Goal: Task Accomplishment & Management: Complete application form

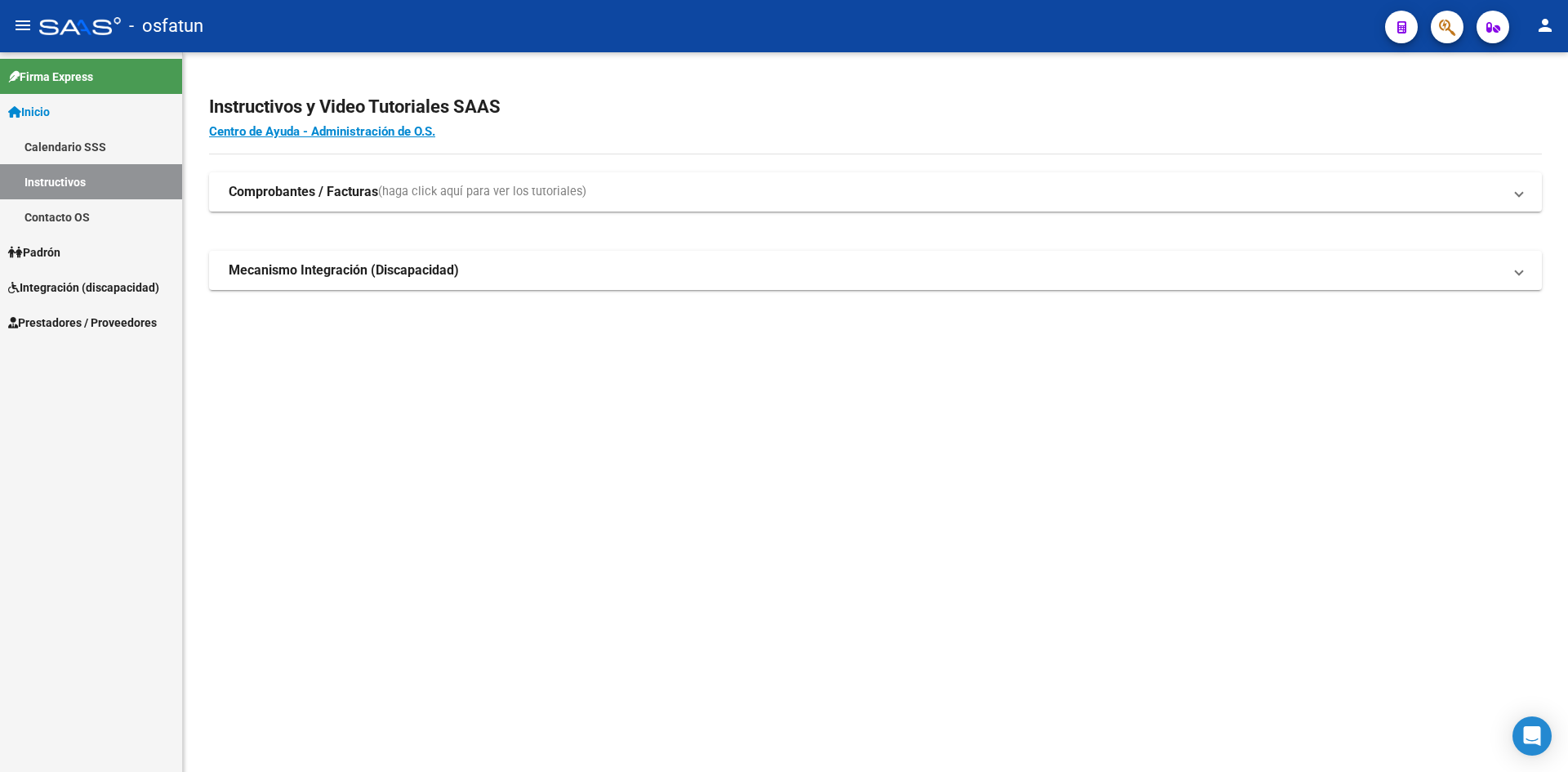
click at [60, 249] on span "Padrón" at bounding box center [34, 253] width 52 height 18
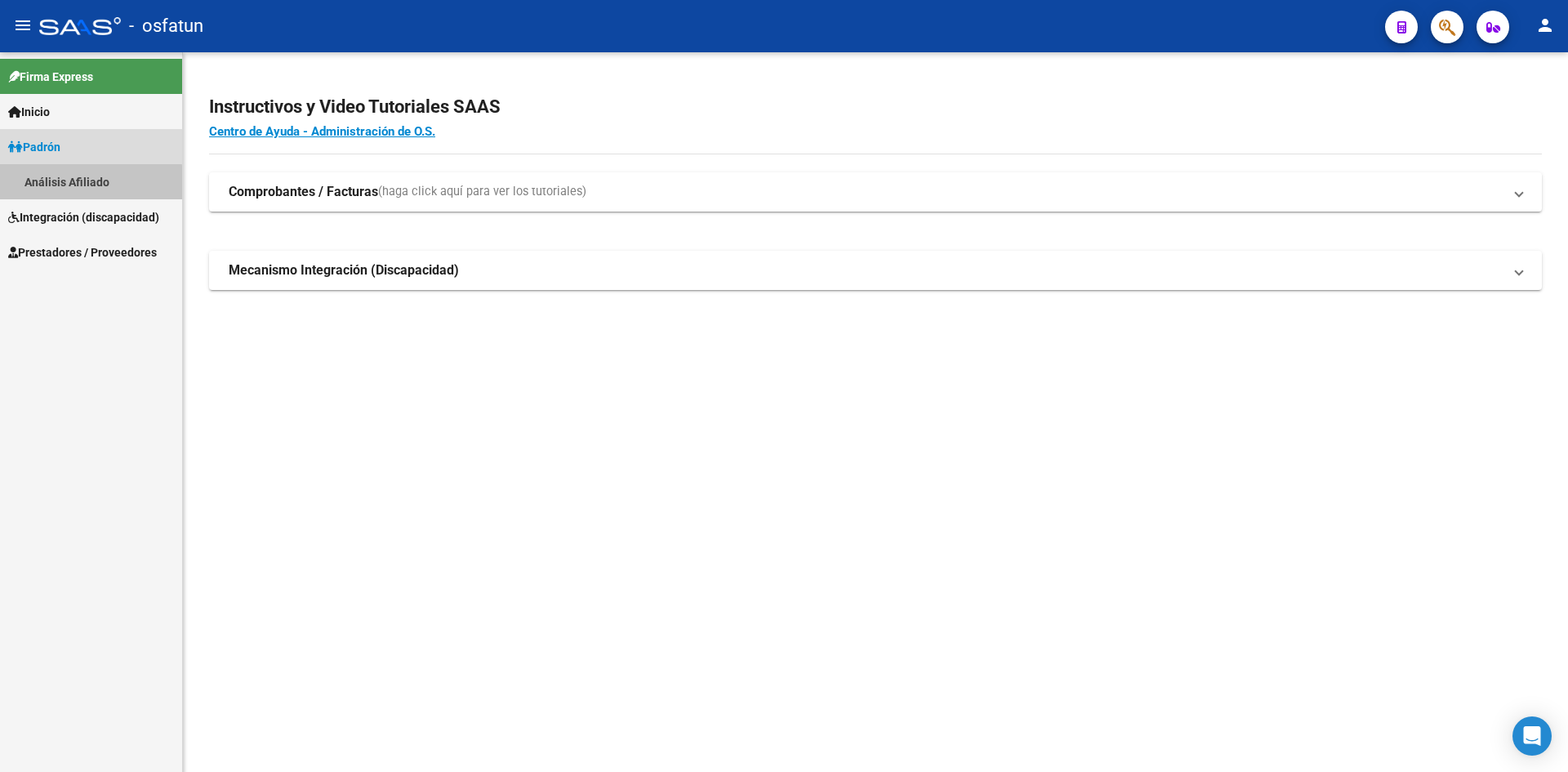
click at [74, 184] on link "Análisis Afiliado" at bounding box center [91, 182] width 182 height 36
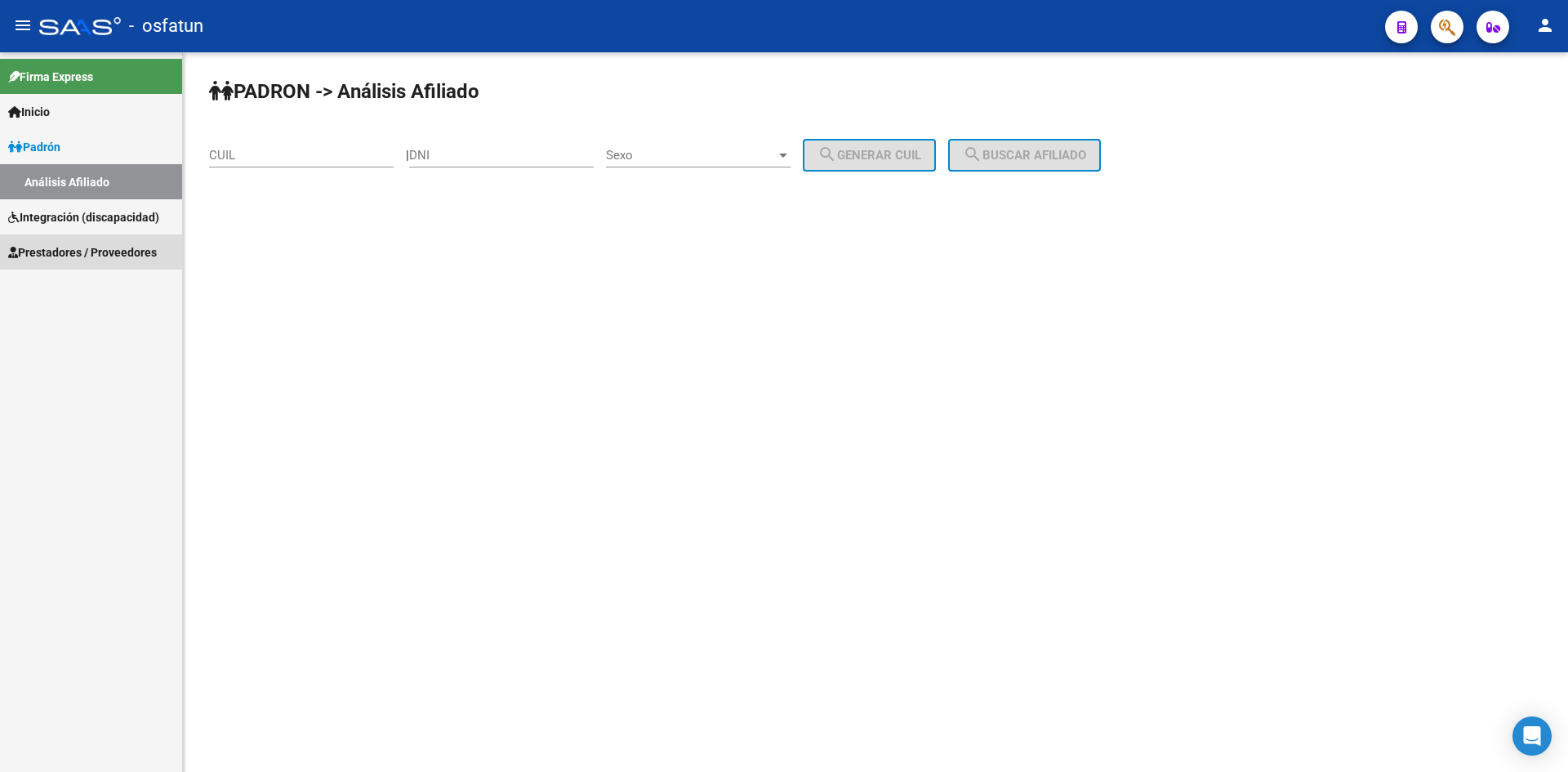
click at [75, 245] on span "Prestadores / Proveedores" at bounding box center [82, 253] width 148 height 18
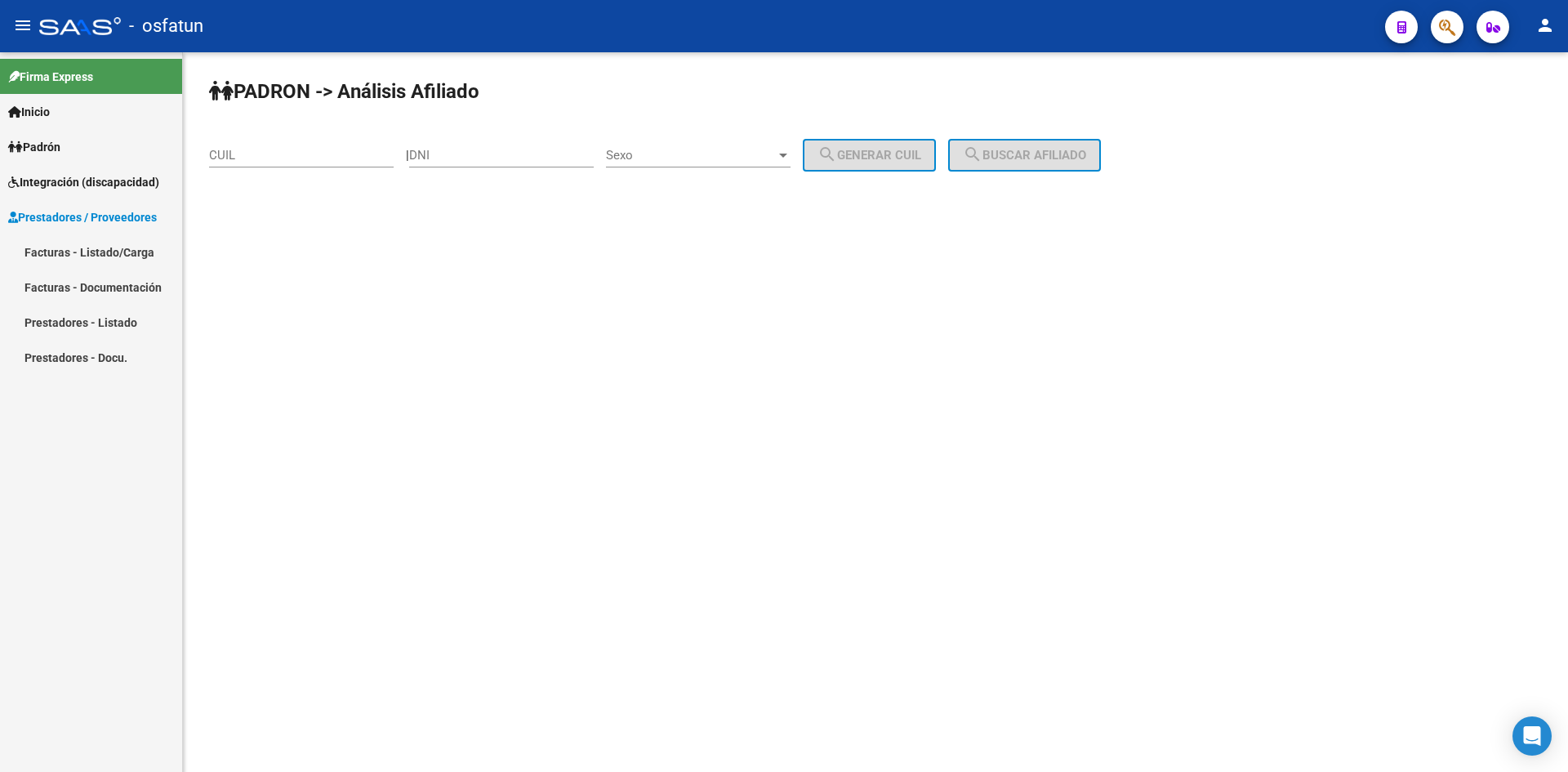
click at [86, 249] on link "Facturas - Listado/Carga" at bounding box center [91, 253] width 182 height 36
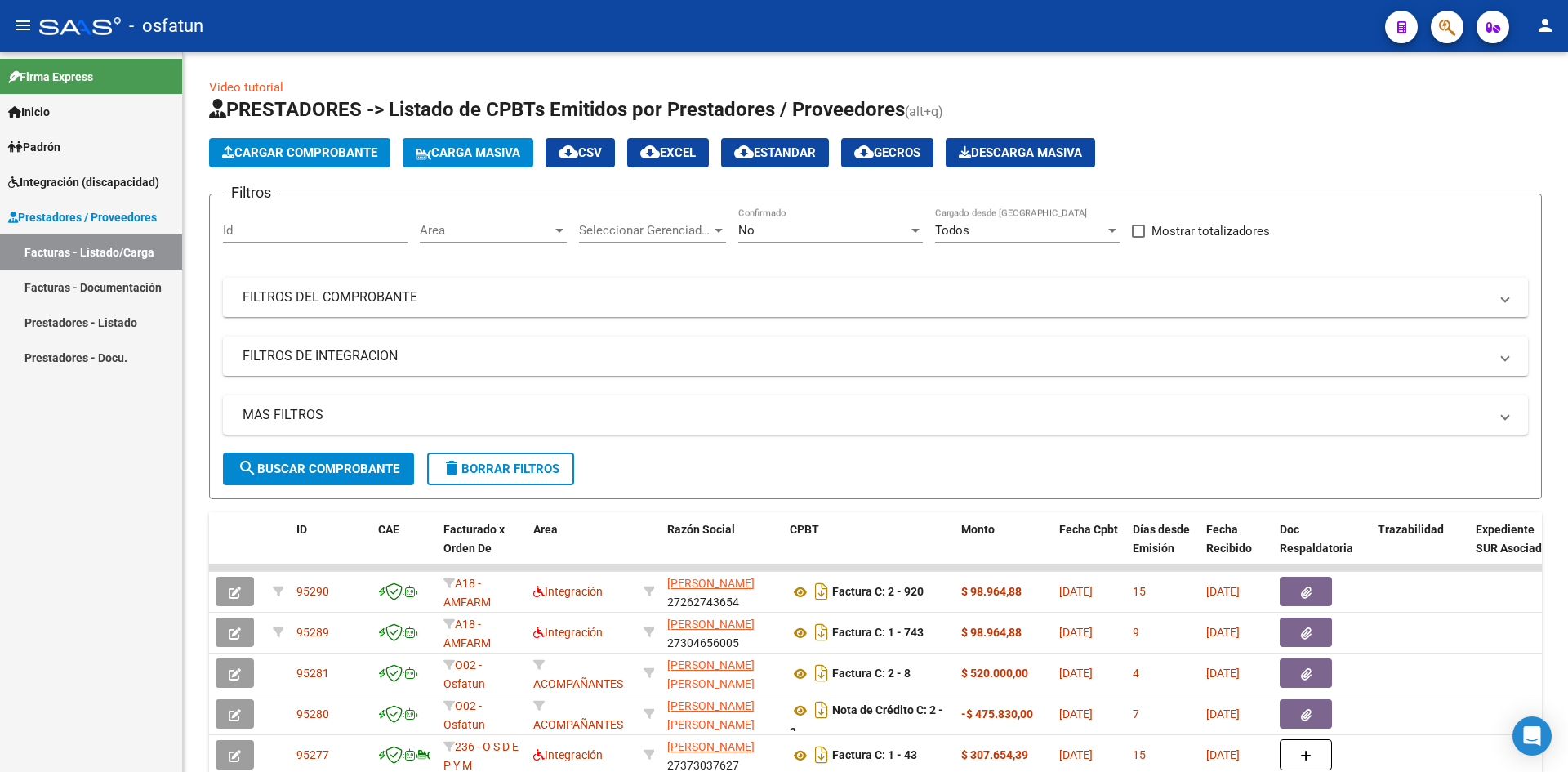
click at [98, 287] on link "Facturas - Documentación" at bounding box center [91, 287] width 182 height 36
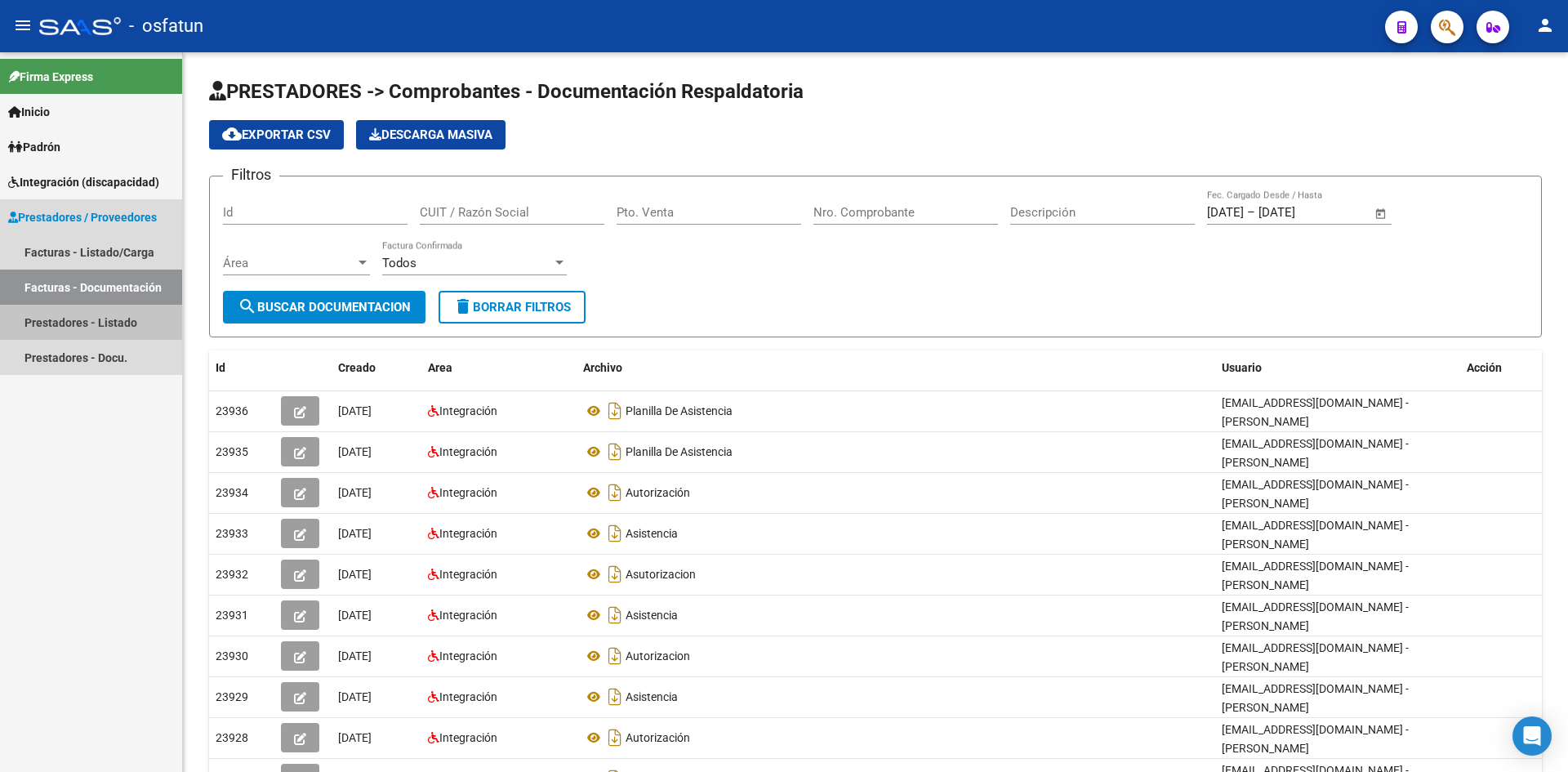
click at [81, 312] on link "Prestadores - Listado" at bounding box center [91, 323] width 182 height 36
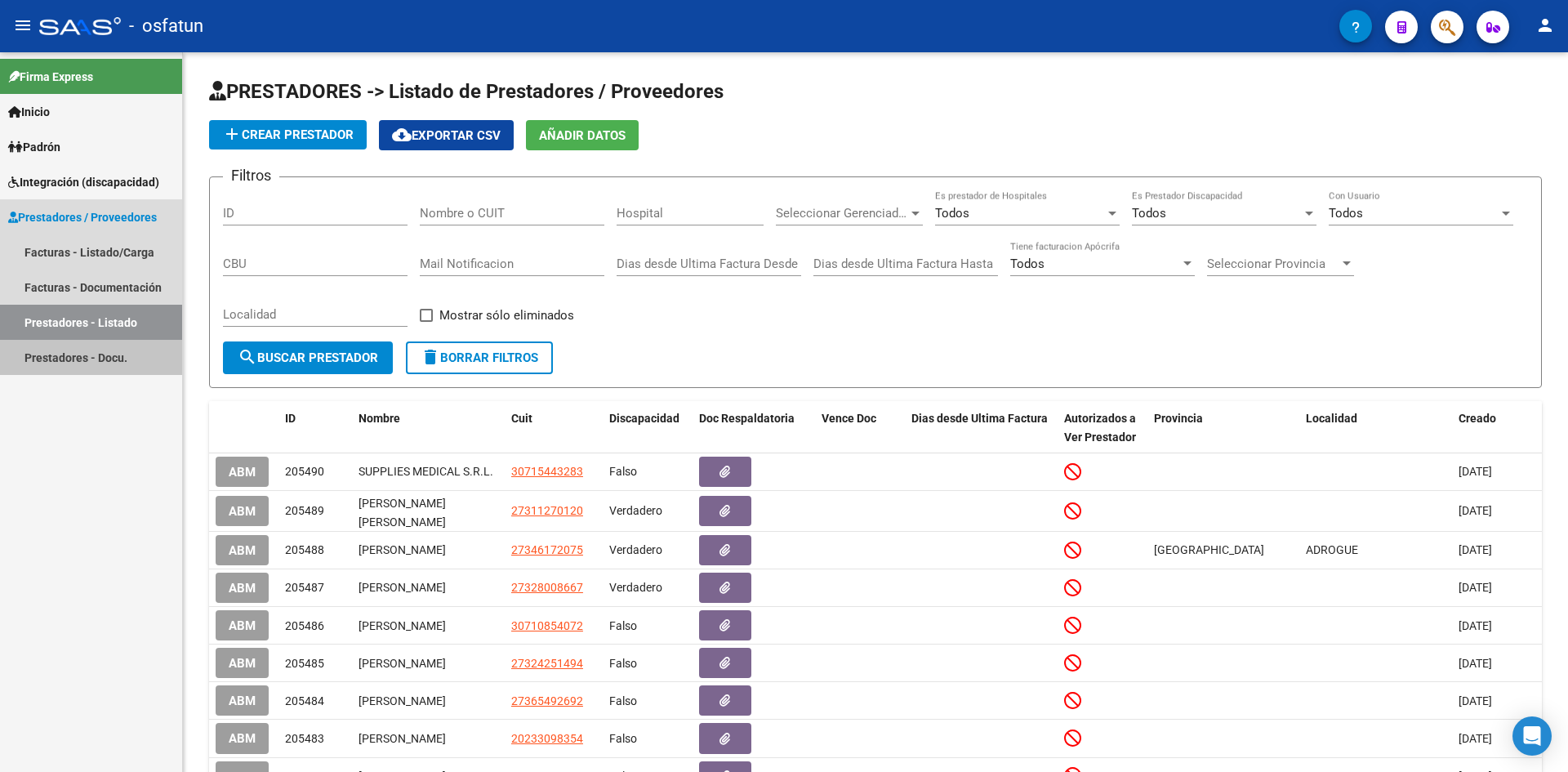
click at [80, 353] on link "Prestadores - Docu." at bounding box center [91, 358] width 182 height 36
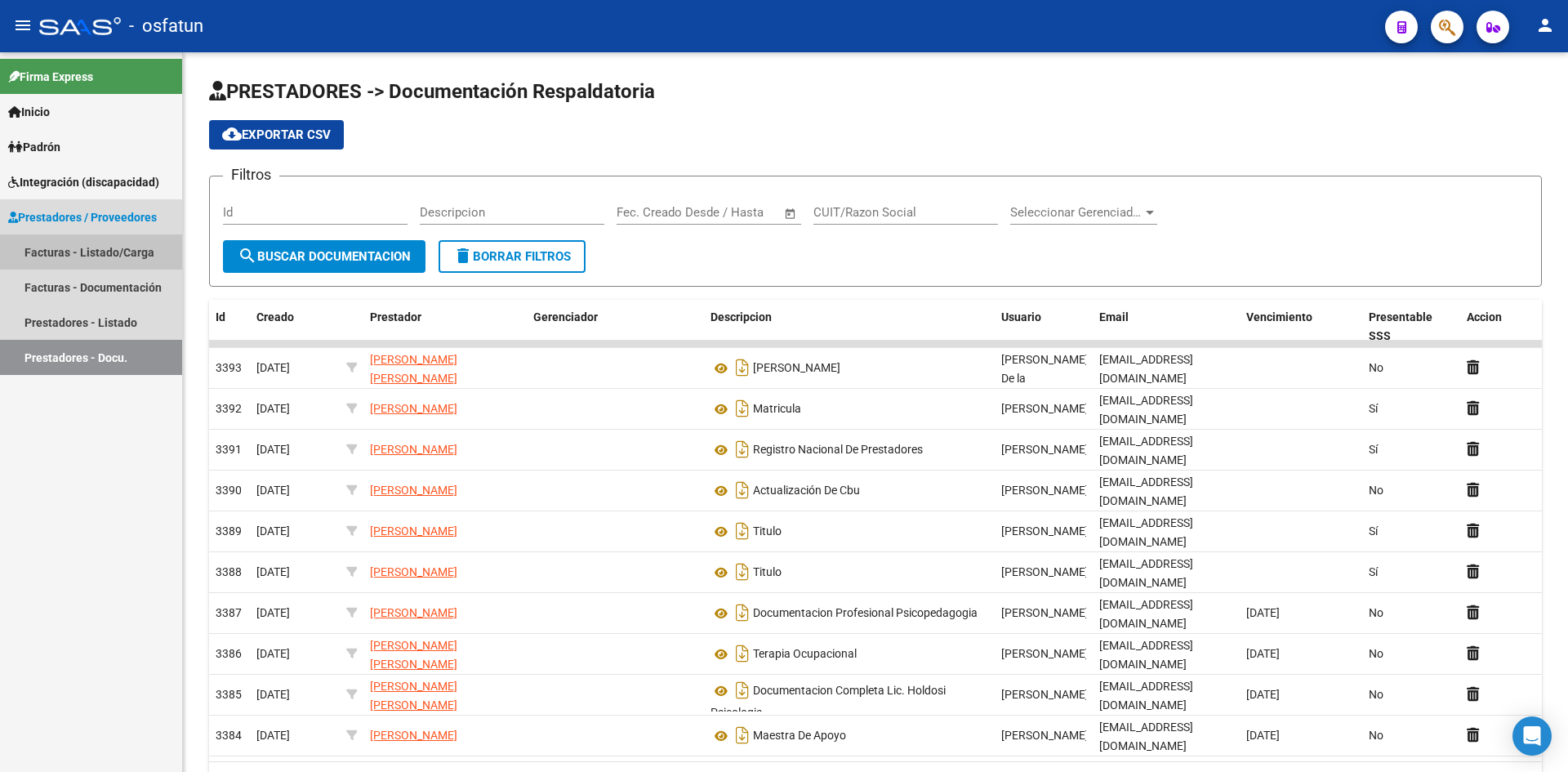
click at [74, 251] on link "Facturas - Listado/Carga" at bounding box center [91, 253] width 182 height 36
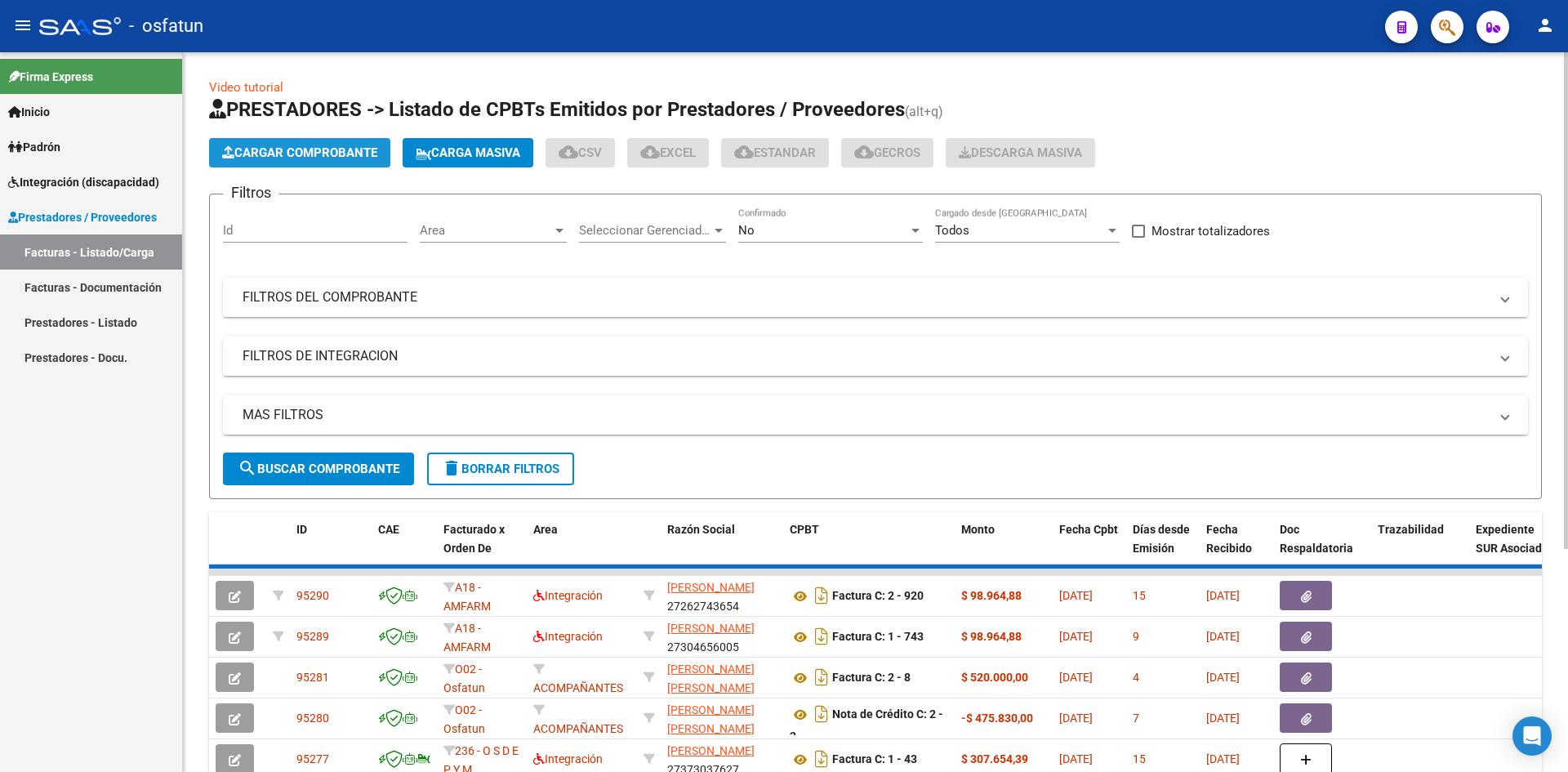
click at [306, 147] on span "Cargar Comprobante" at bounding box center [300, 153] width 156 height 15
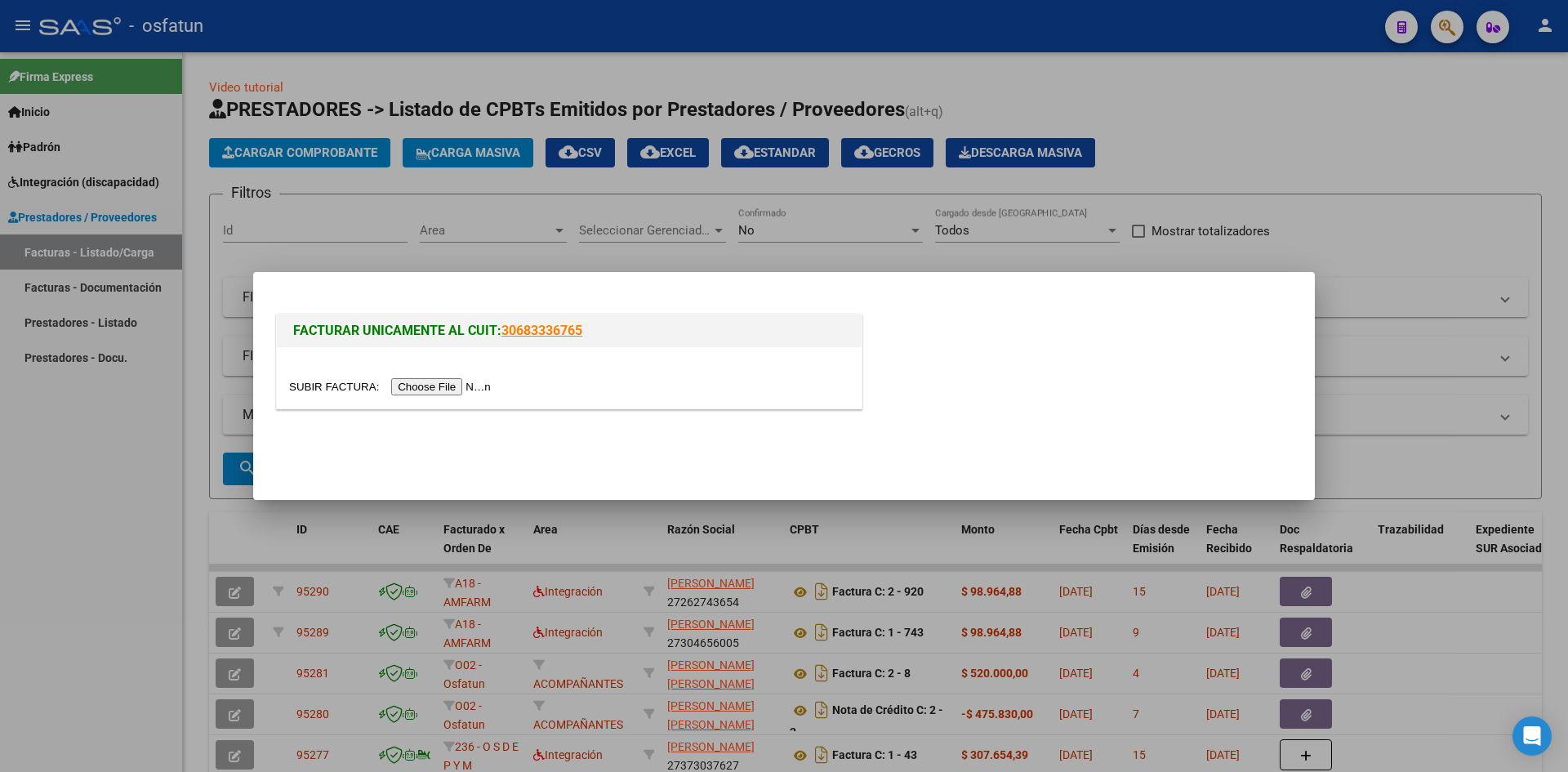
click at [452, 388] on input "file" at bounding box center [392, 386] width 206 height 17
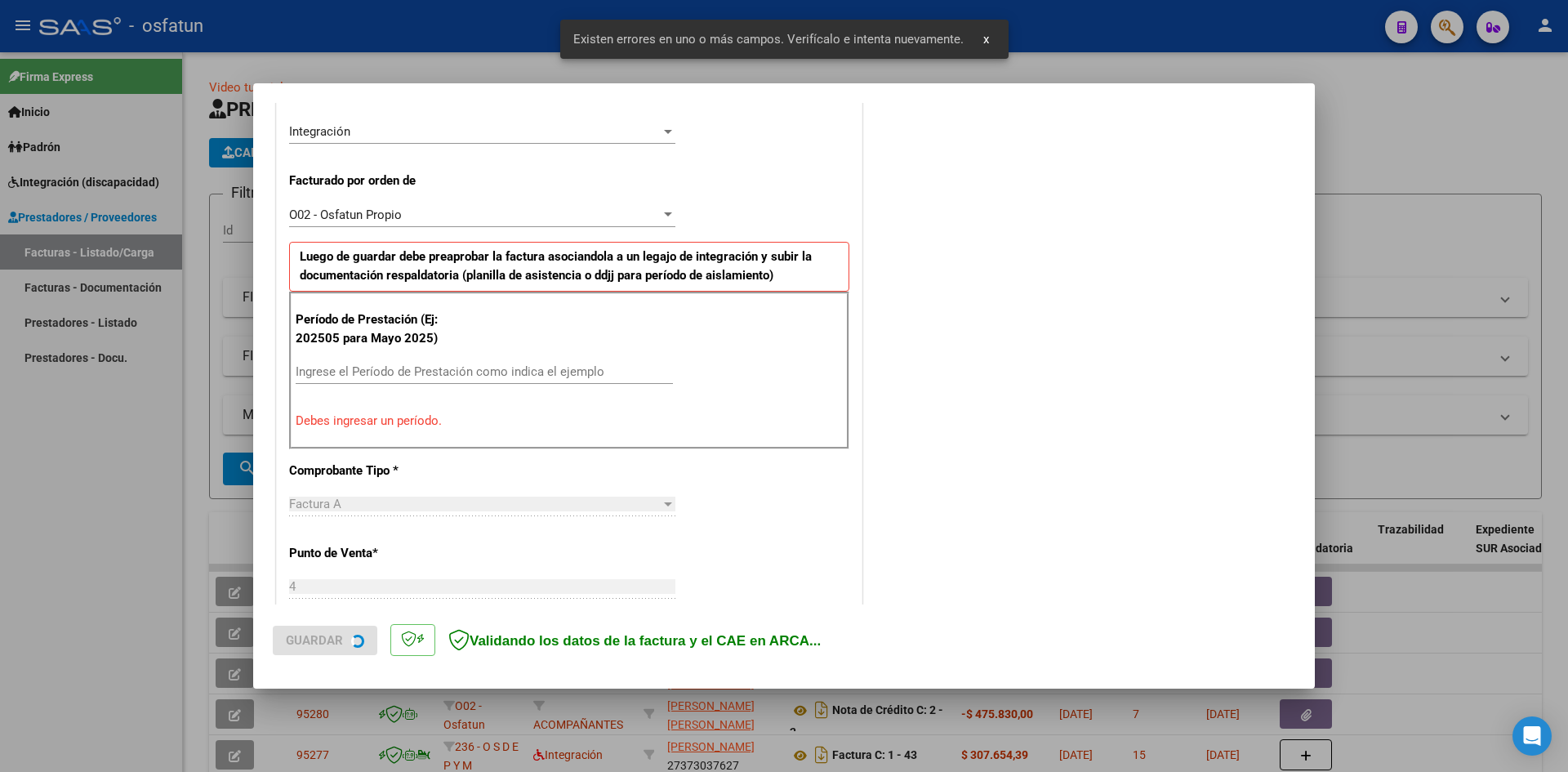
scroll to position [401, 0]
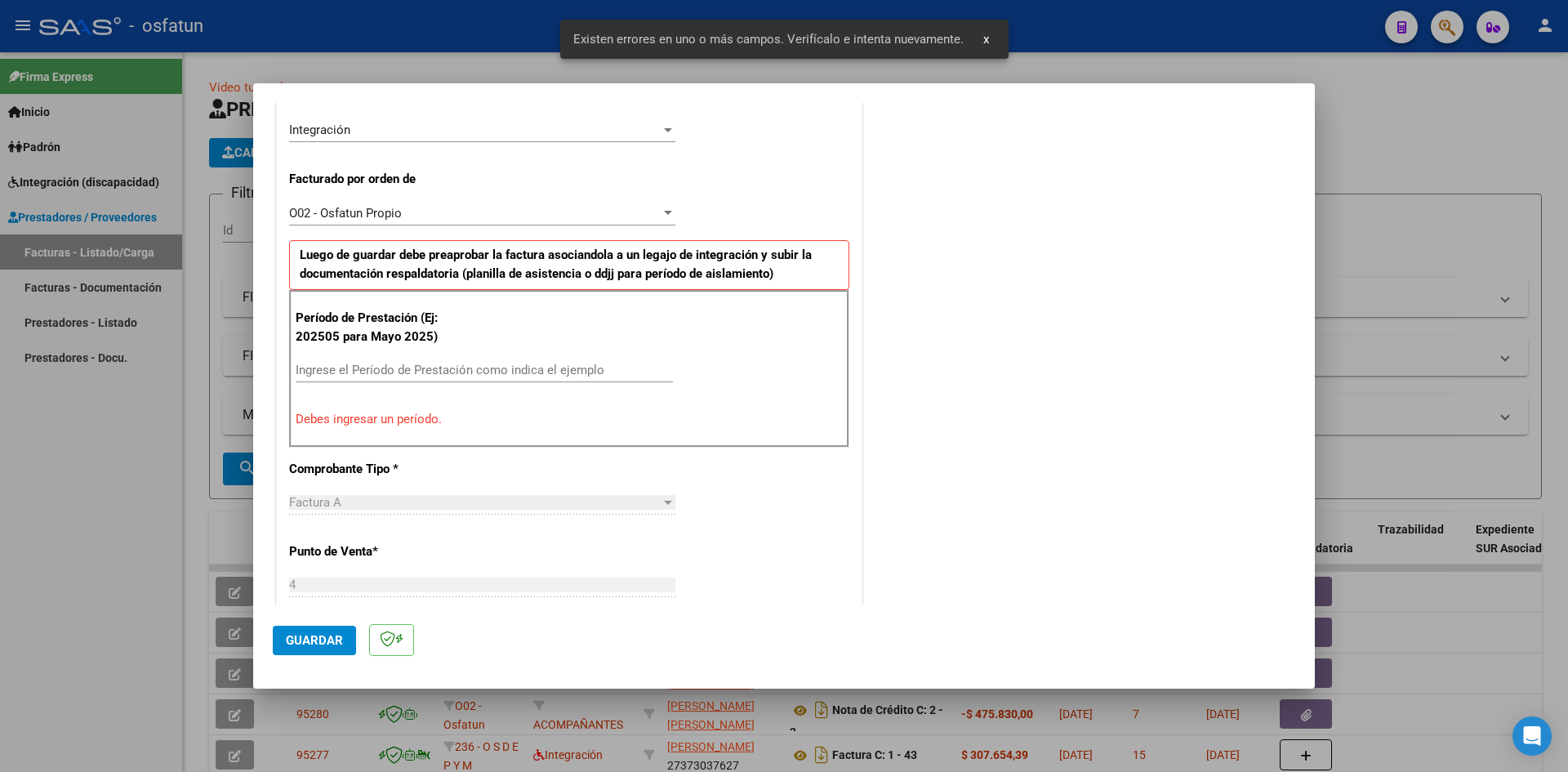
click at [325, 372] on input "Ingrese el Período de Prestación como indica el ejemplo" at bounding box center [484, 370] width 378 height 15
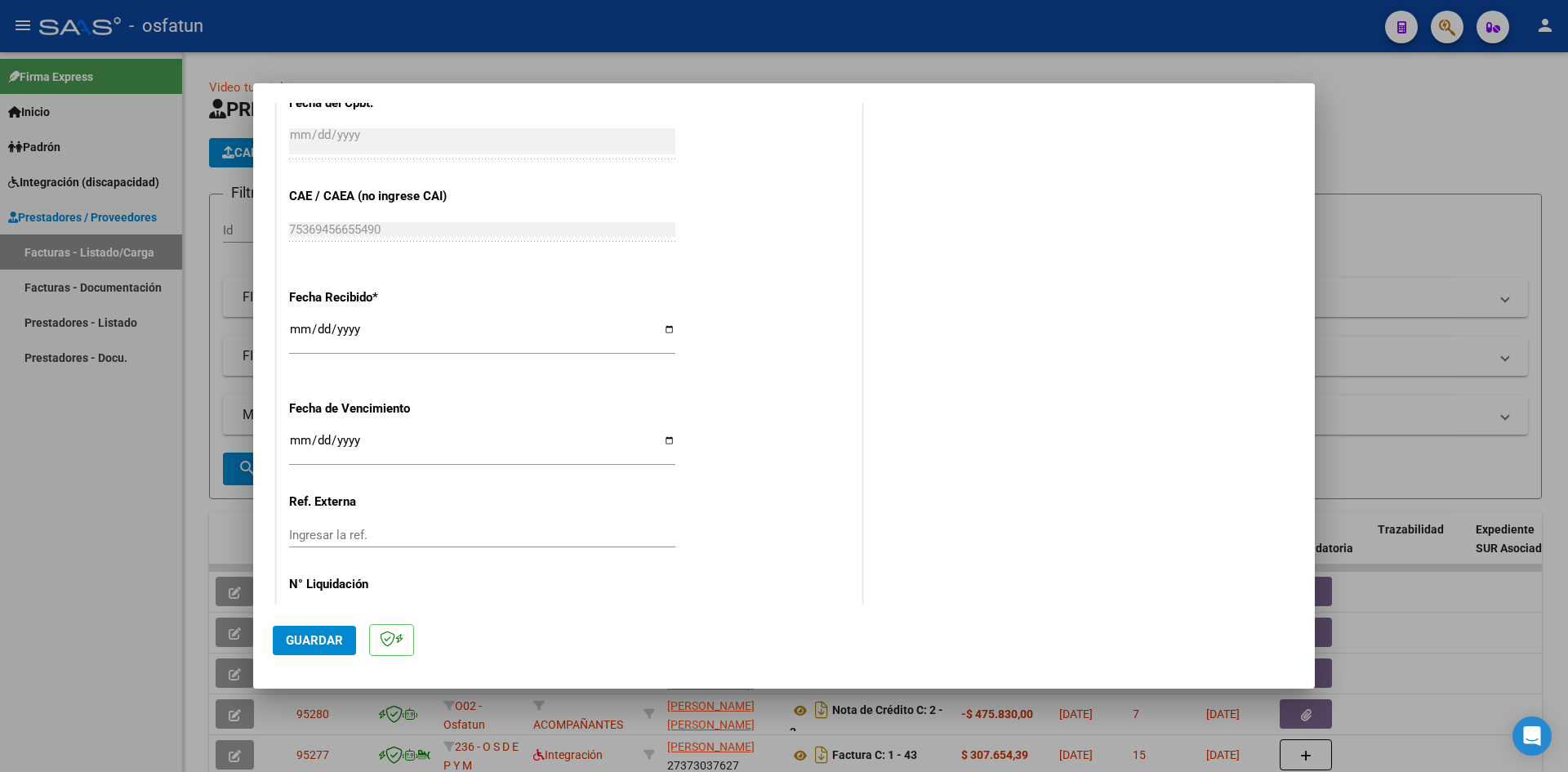
scroll to position [1113, 0]
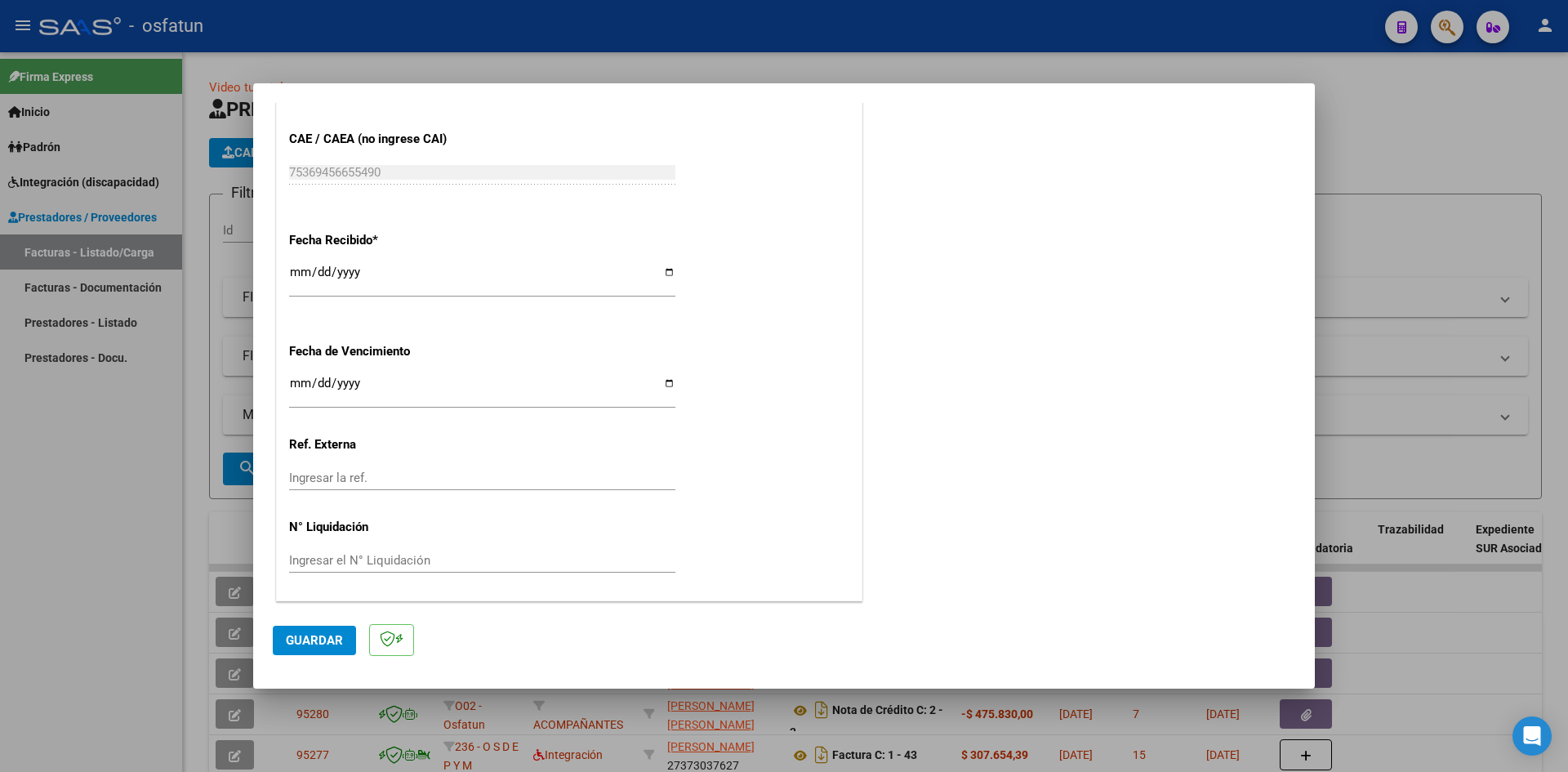
type input "202508"
click at [299, 378] on input "Ingresar la fecha" at bounding box center [482, 390] width 387 height 26
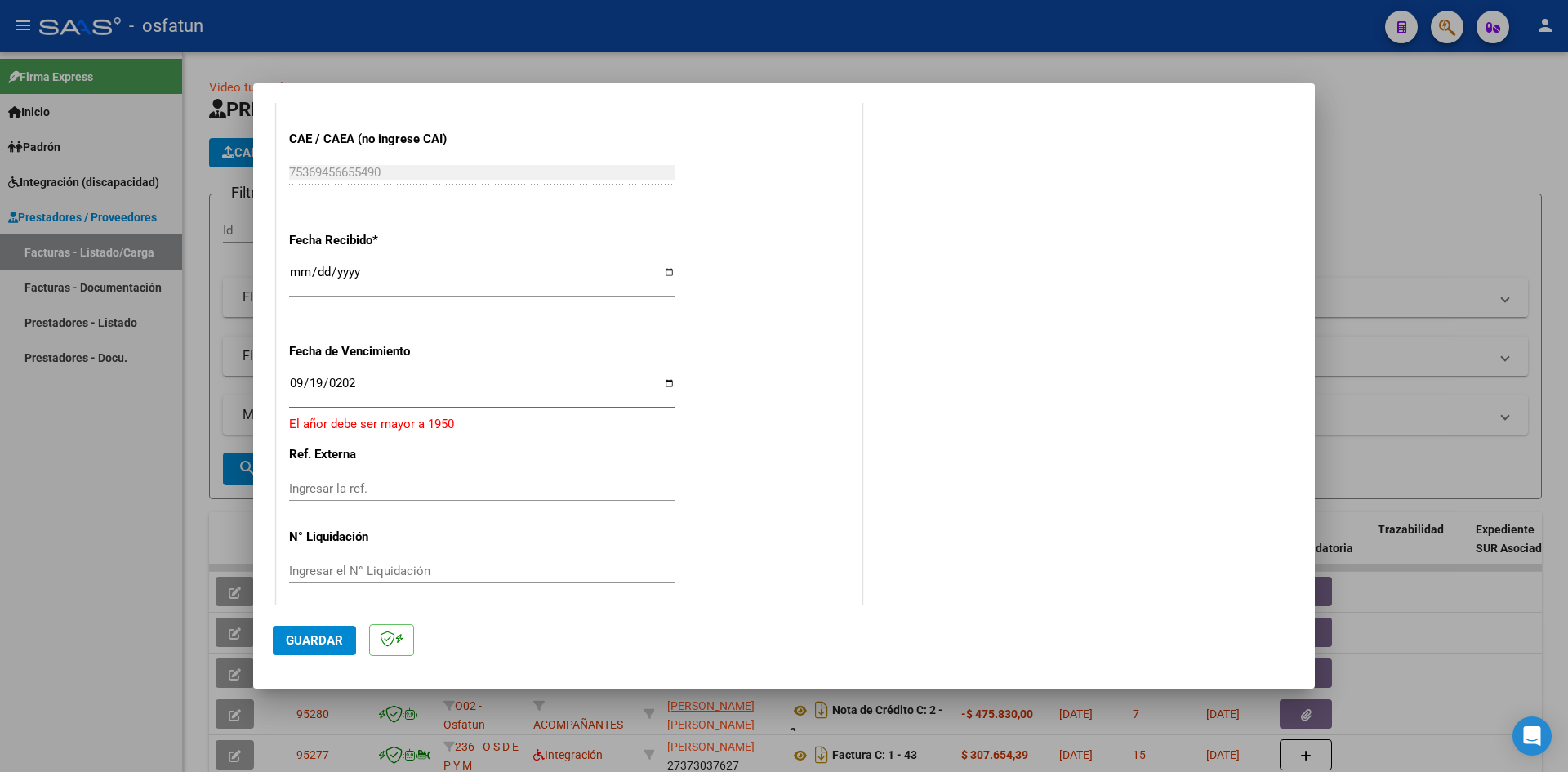
type input "[DATE]"
click at [309, 647] on span "Guardar" at bounding box center [315, 640] width 57 height 15
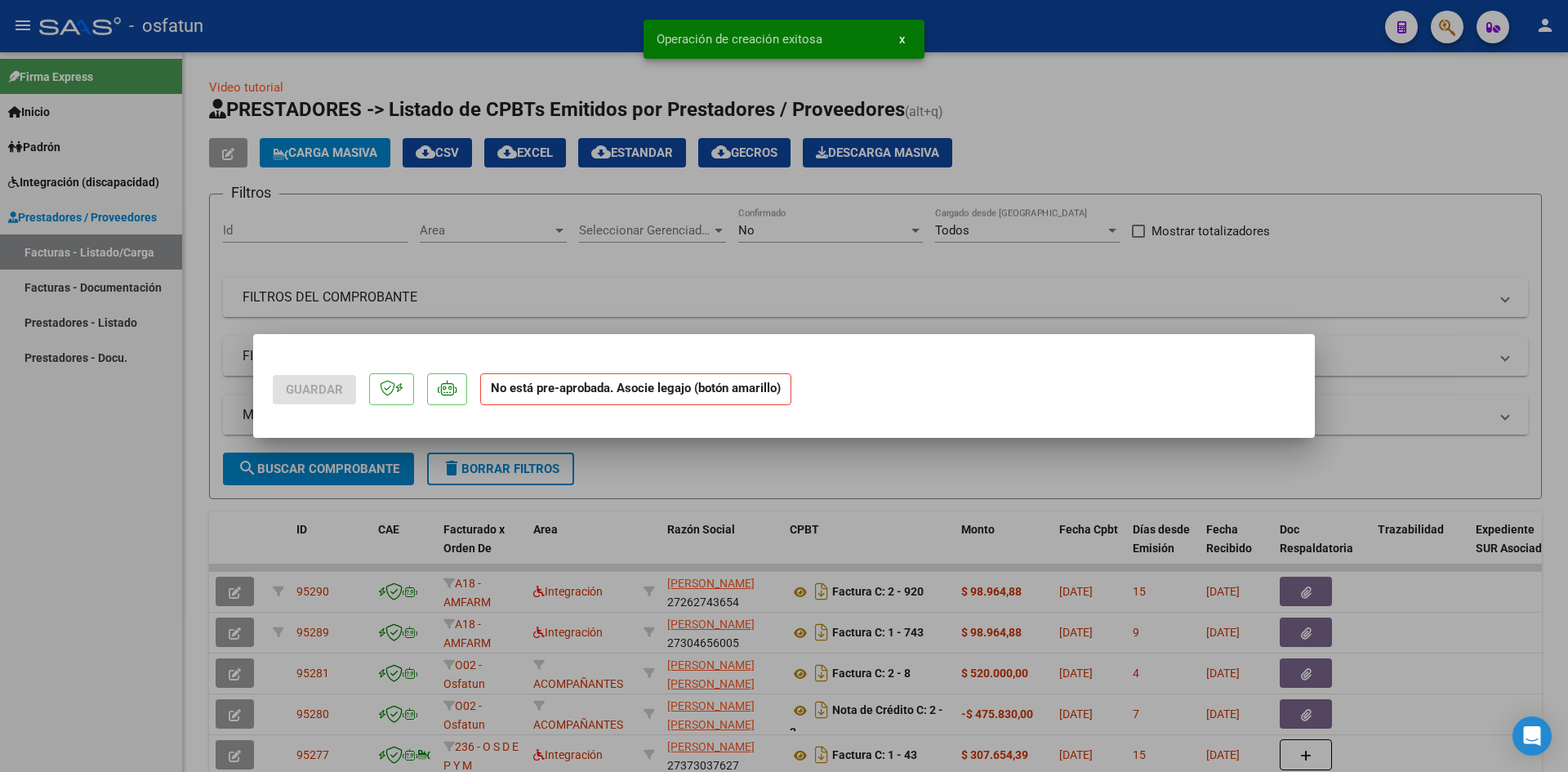
scroll to position [0, 0]
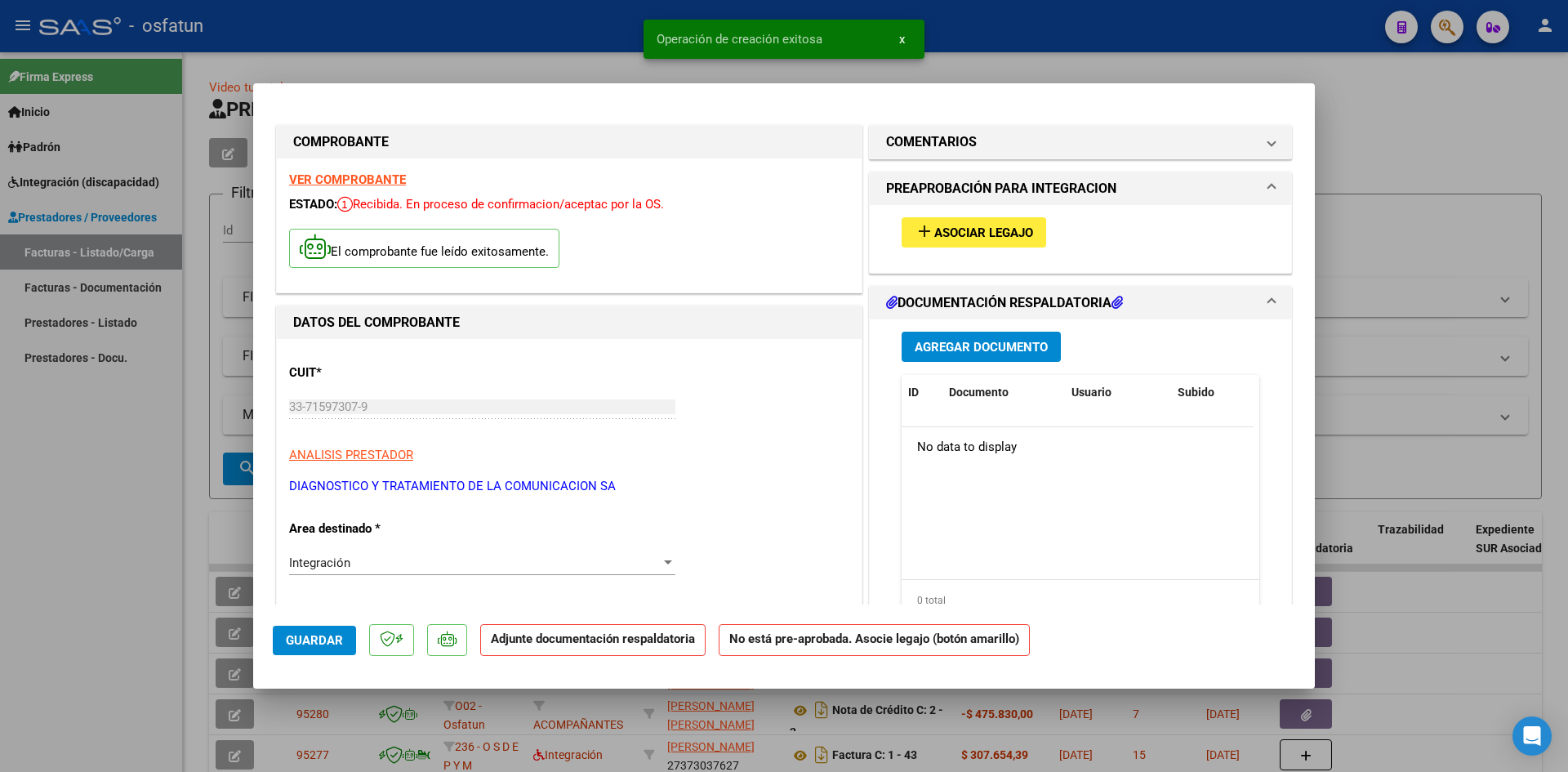
click at [1006, 346] on span "Agregar Documento" at bounding box center [981, 347] width 133 height 15
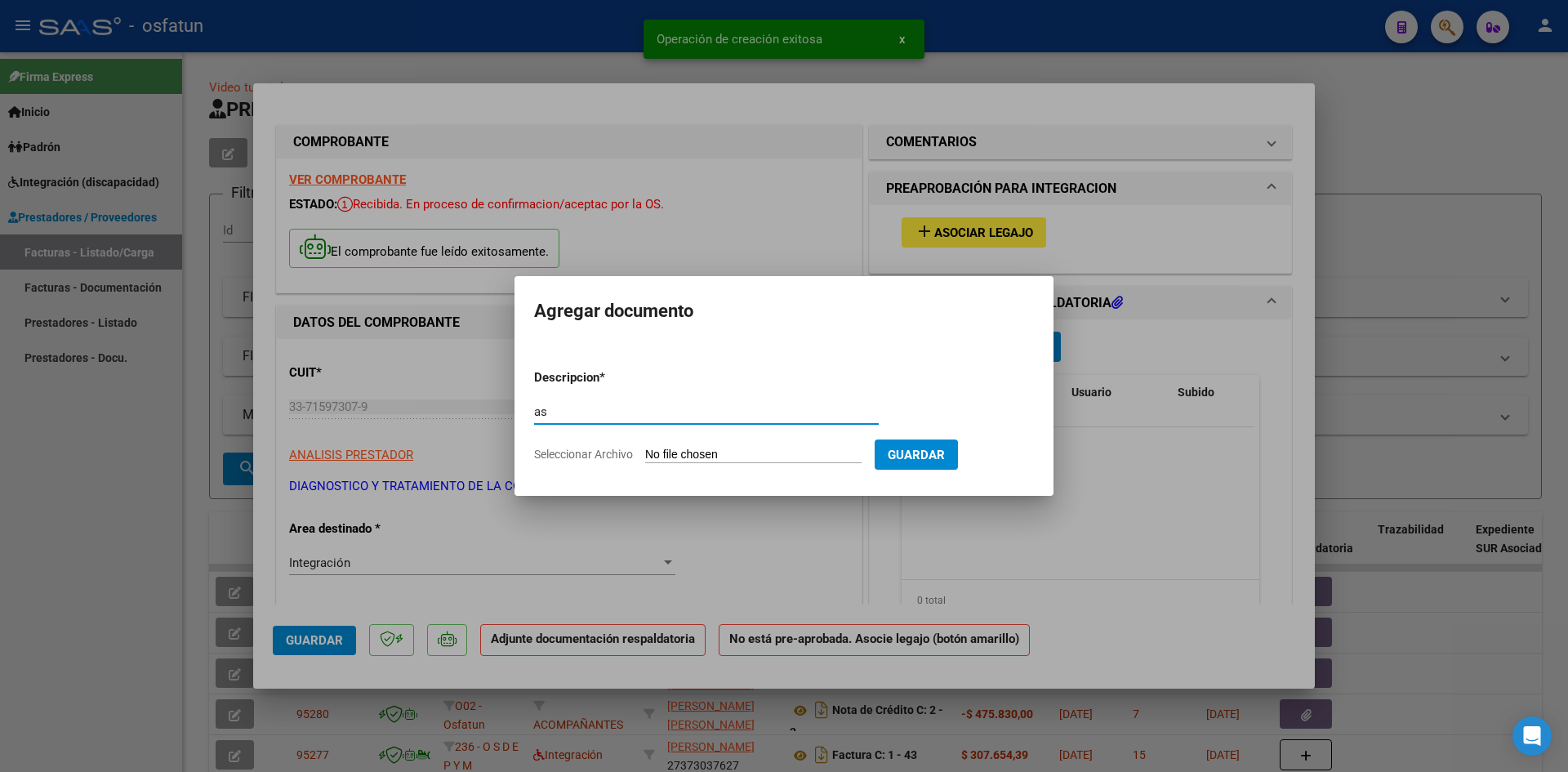
type input "a"
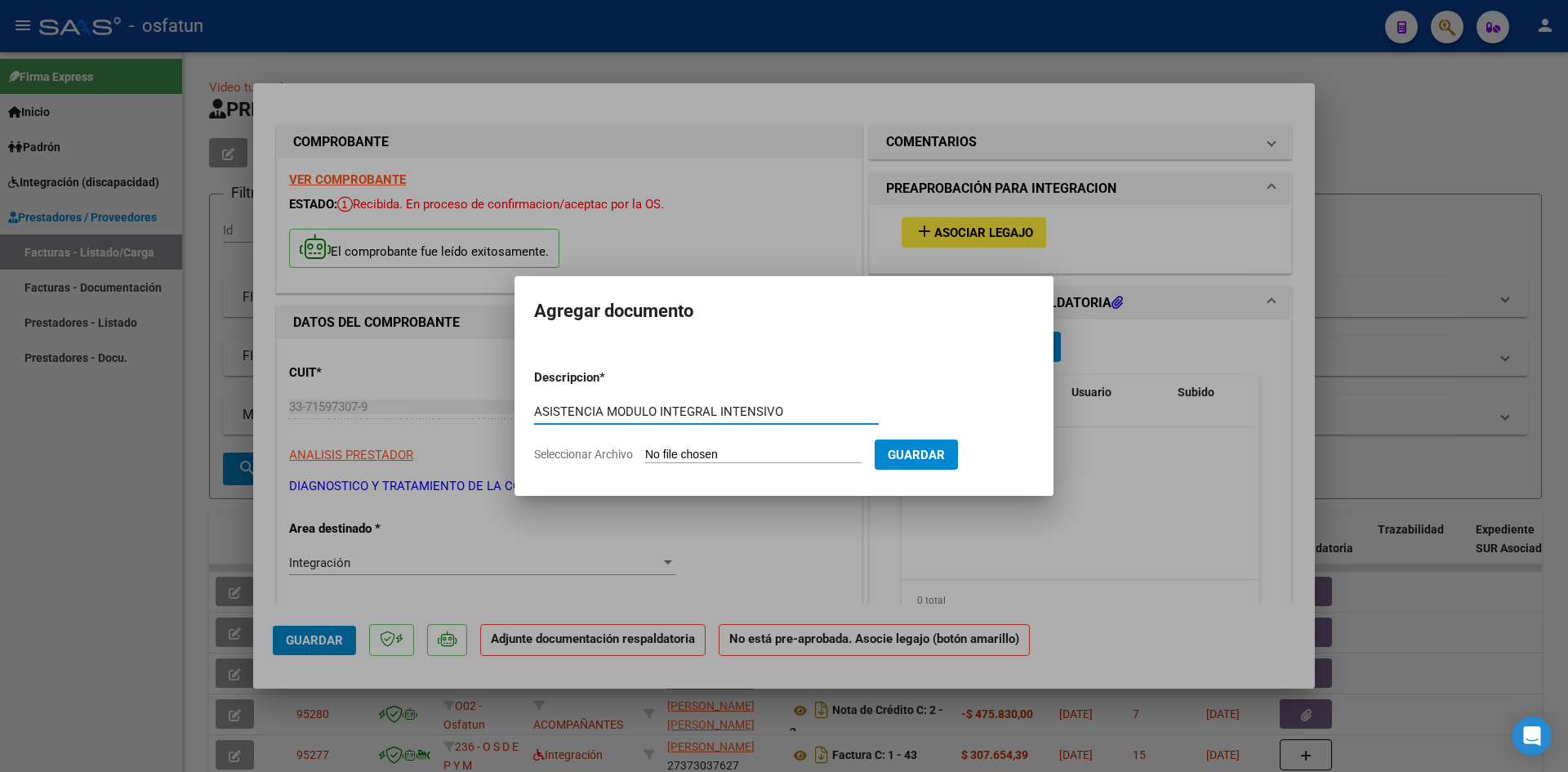
drag, startPoint x: 796, startPoint y: 410, endPoint x: 601, endPoint y: 406, distance: 195.0
click at [601, 406] on input "ASISTENCIA MODULO INTEGRAL INTENSIVO" at bounding box center [707, 412] width 345 height 15
type input "ASISTENCIA MODULO INTEGRAL INTENSIVO"
click at [699, 448] on input "Seleccionar Archivo" at bounding box center [754, 455] width 217 height 15
type input "C:\fakepath\[PERSON_NAME] MII asistencia.pdf"
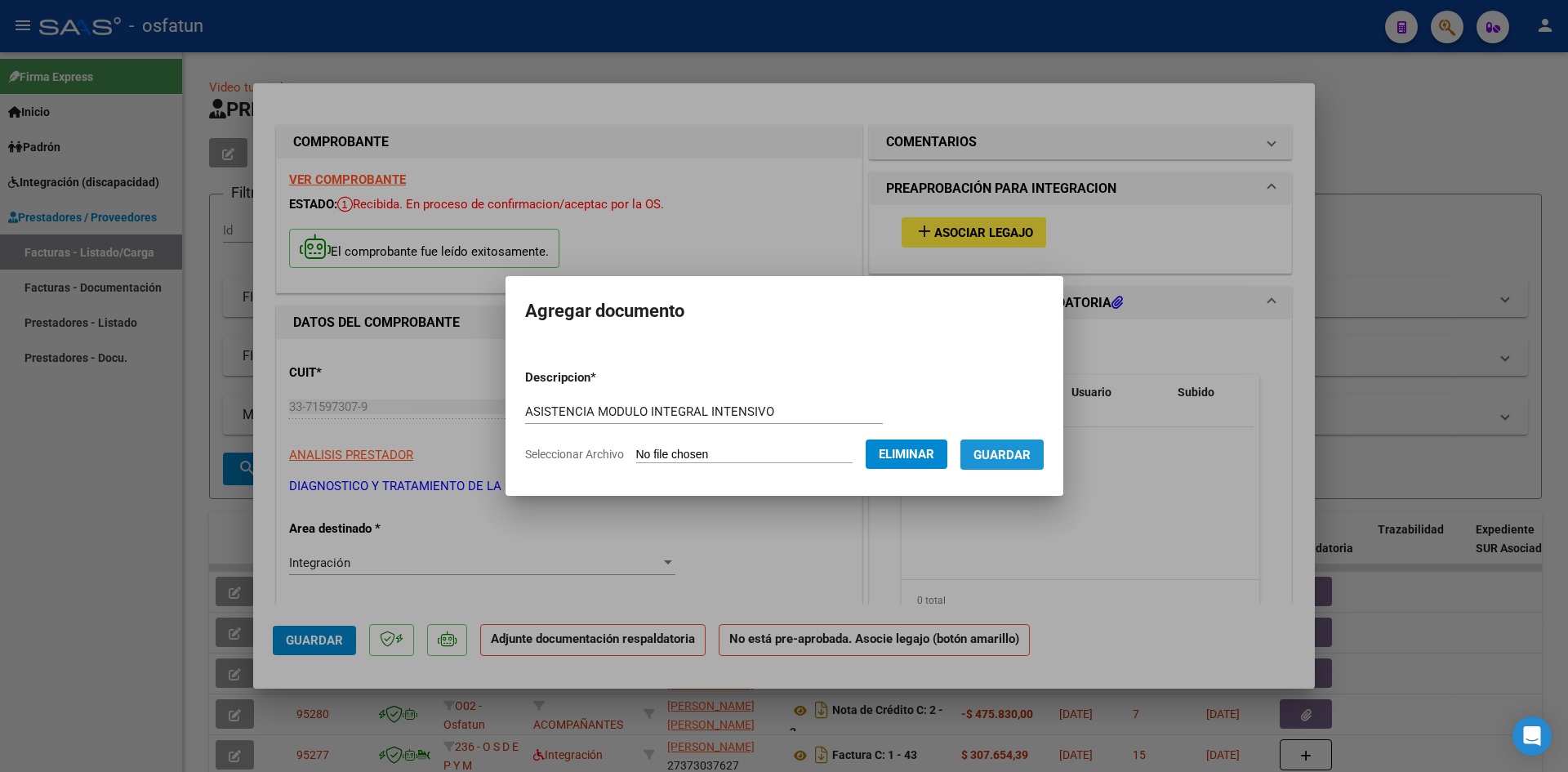
click at [1012, 463] on button "Guardar" at bounding box center [1003, 454] width 84 height 30
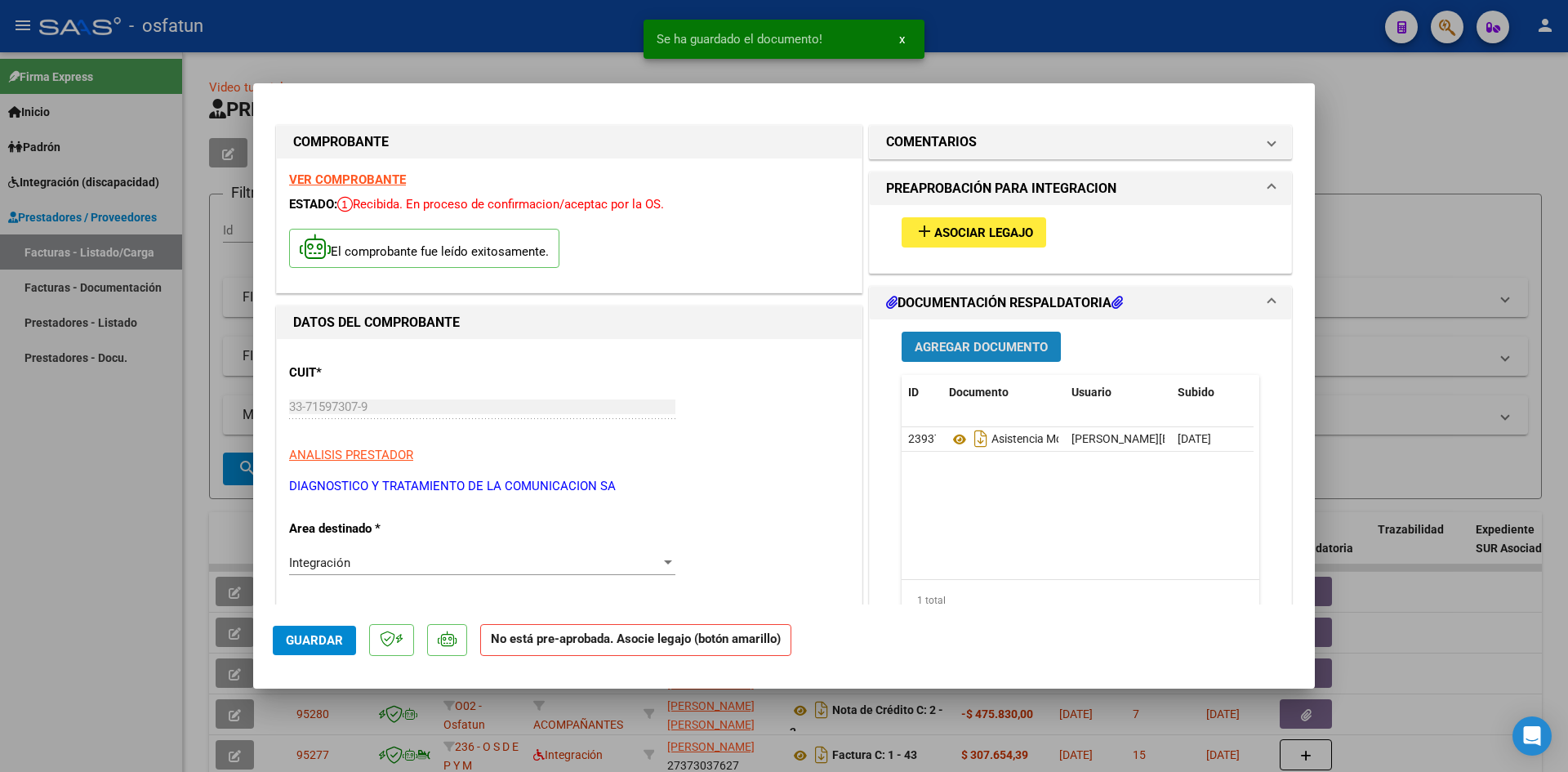
click at [956, 340] on span "Agregar Documento" at bounding box center [981, 347] width 133 height 15
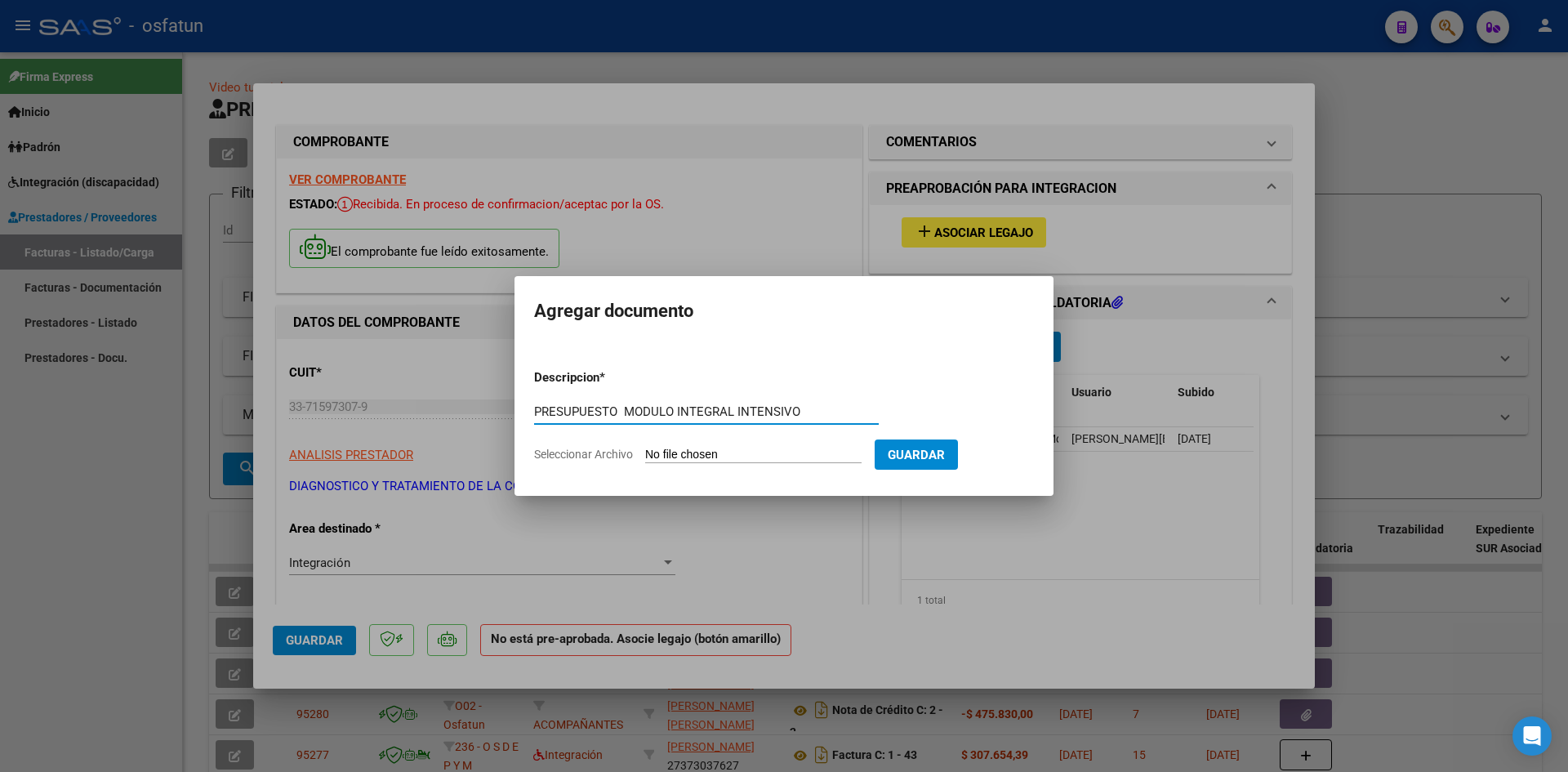
type input "PRESUPUESTO MODULO INTEGRAL INTENSIVO"
click at [668, 455] on input "Seleccionar Archivo" at bounding box center [754, 455] width 217 height 15
type input "C:\fakepath\[PERSON_NAME] presupuesto.pdf"
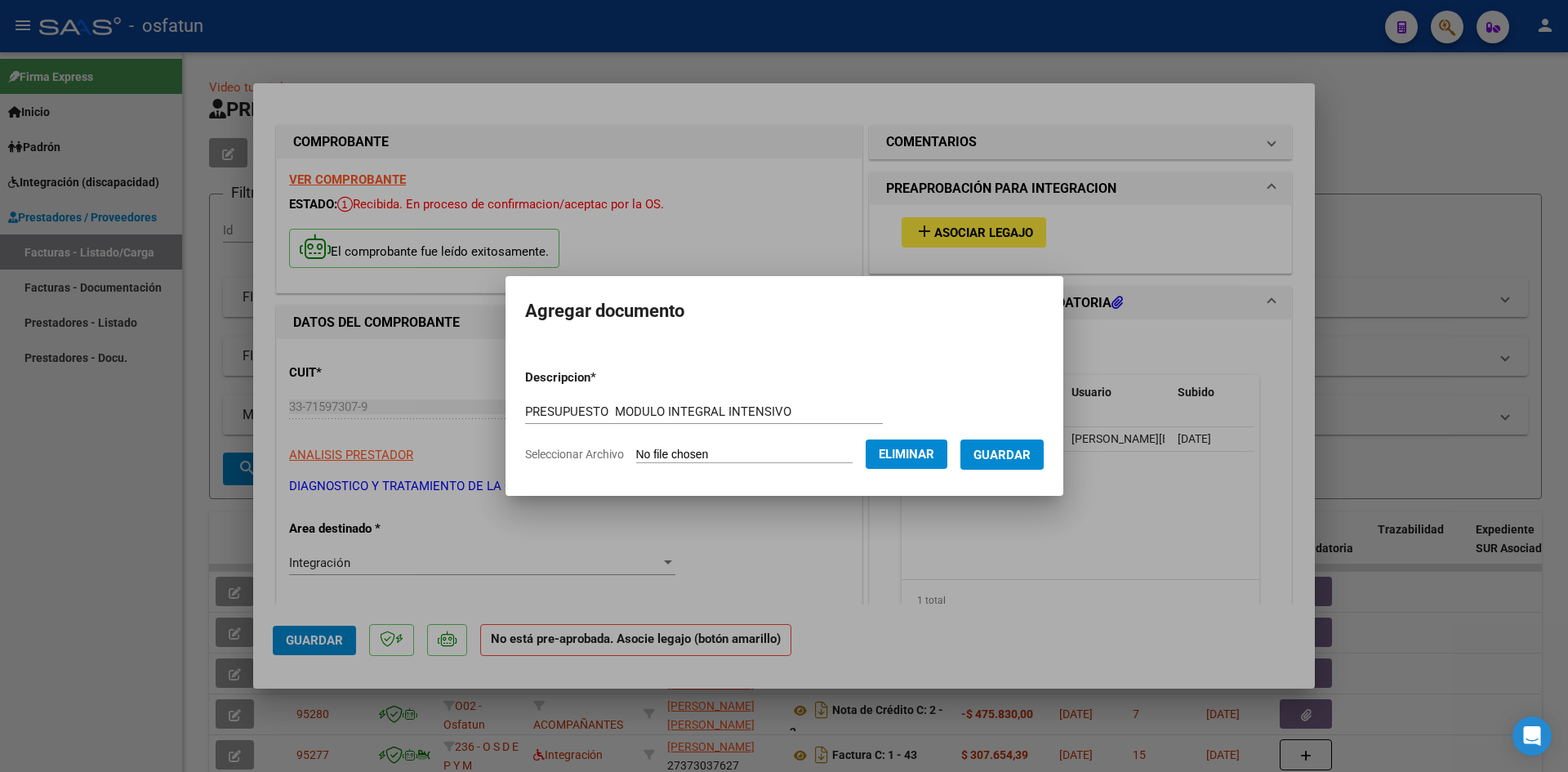
click at [1031, 451] on span "Guardar" at bounding box center [1002, 455] width 57 height 15
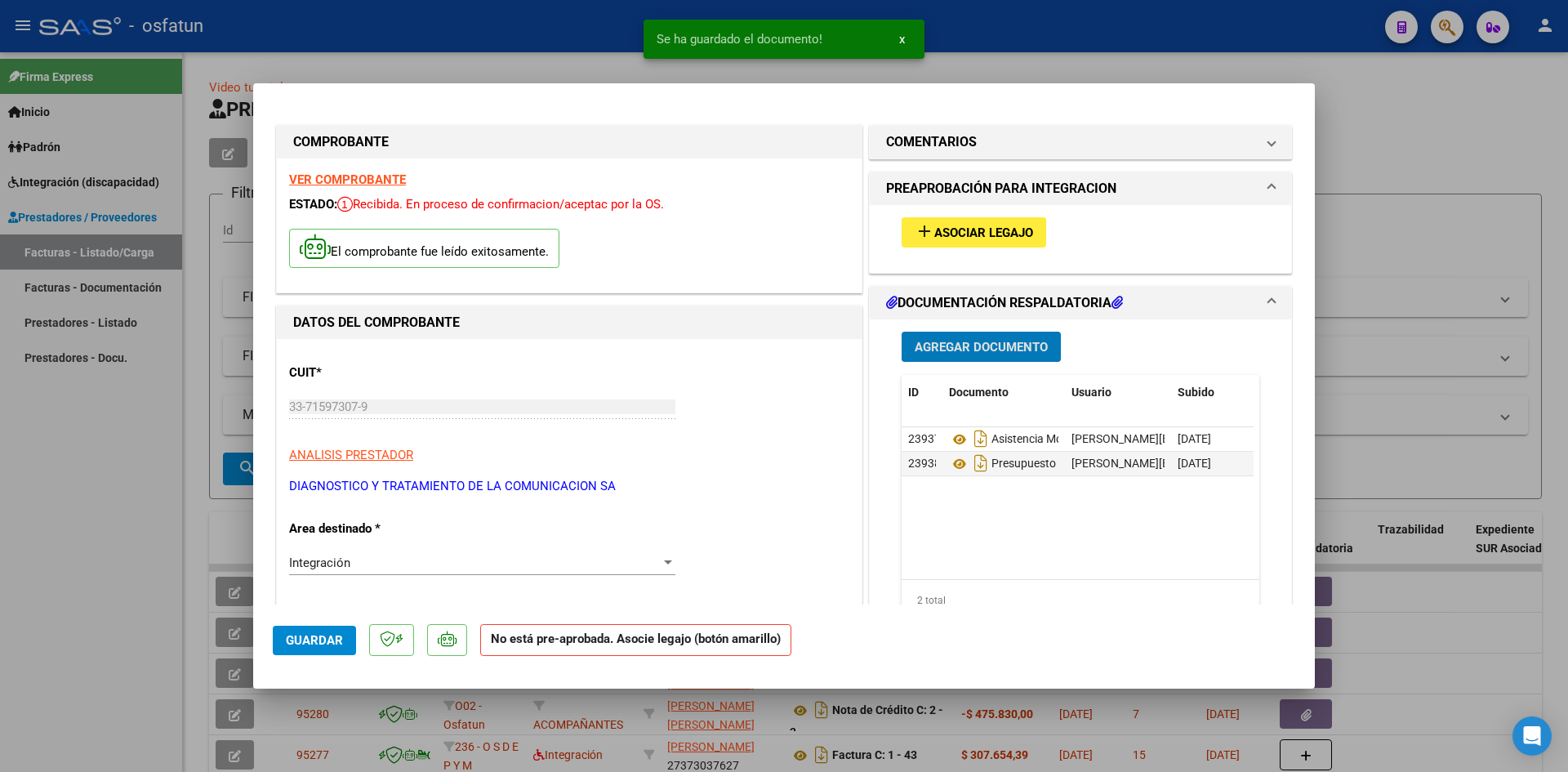
click at [975, 231] on span "Asociar Legajo" at bounding box center [983, 233] width 99 height 15
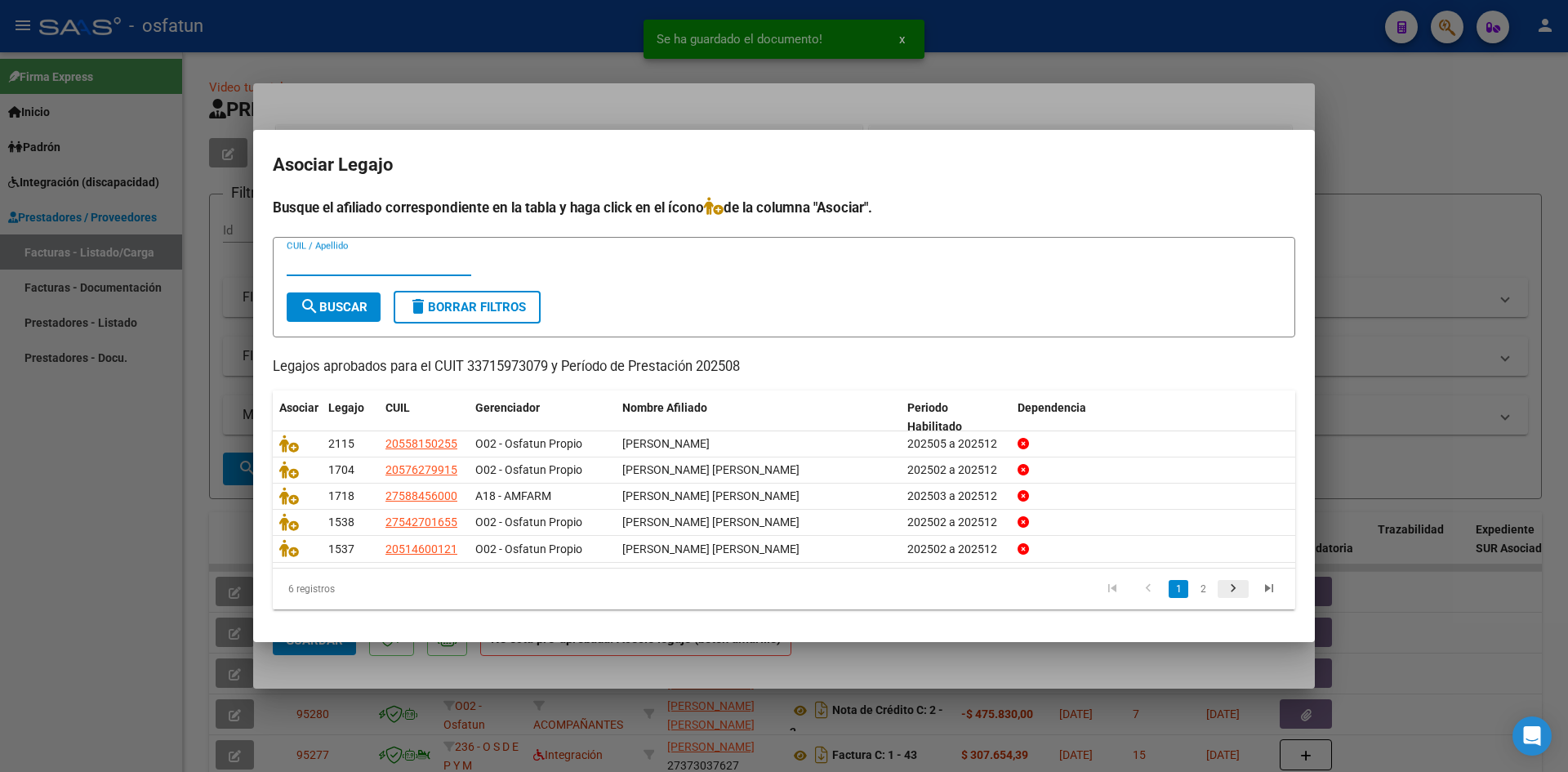
click at [1231, 590] on icon "go to next page" at bounding box center [1234, 591] width 21 height 20
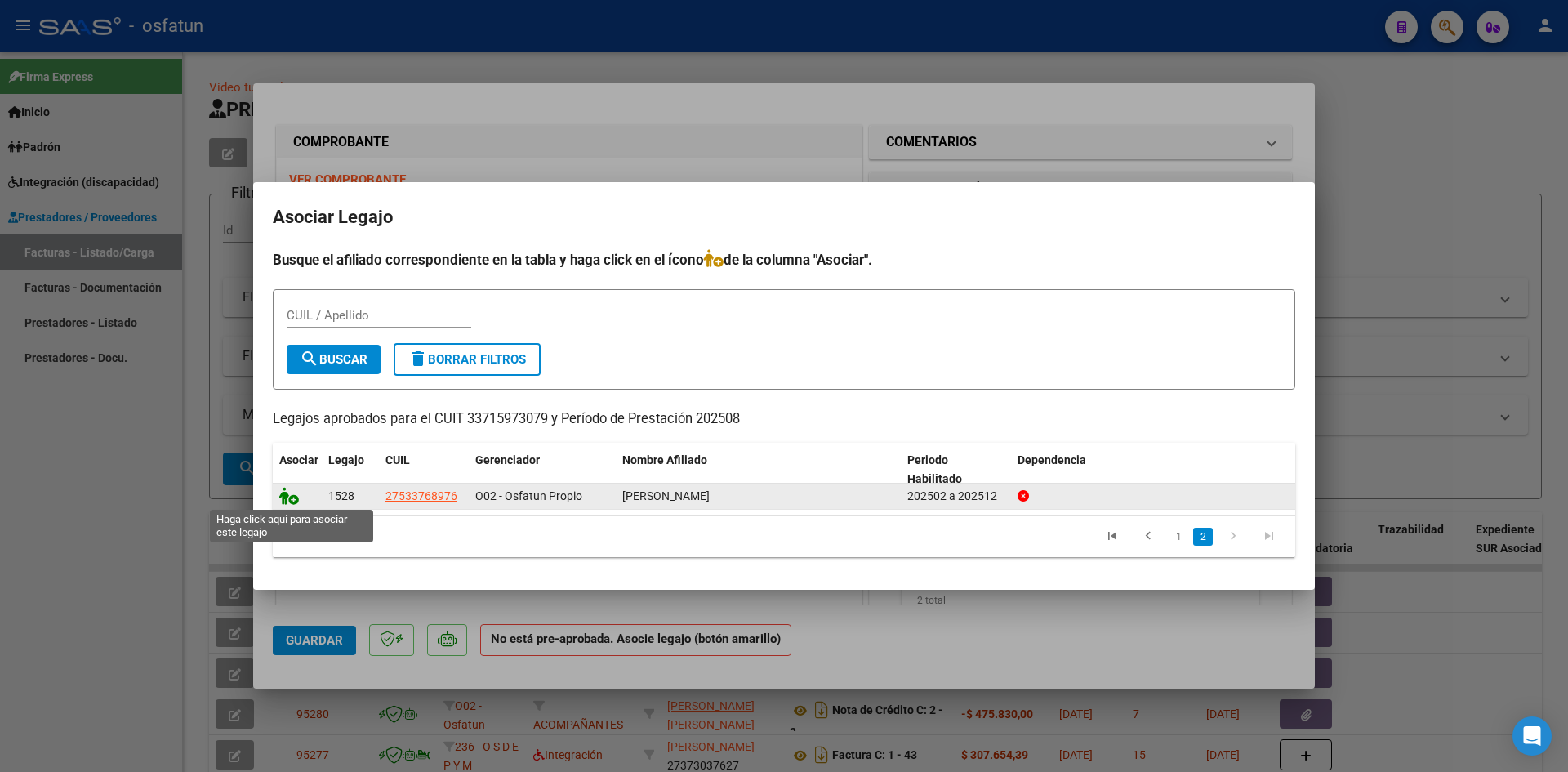
click at [287, 498] on icon at bounding box center [289, 496] width 20 height 18
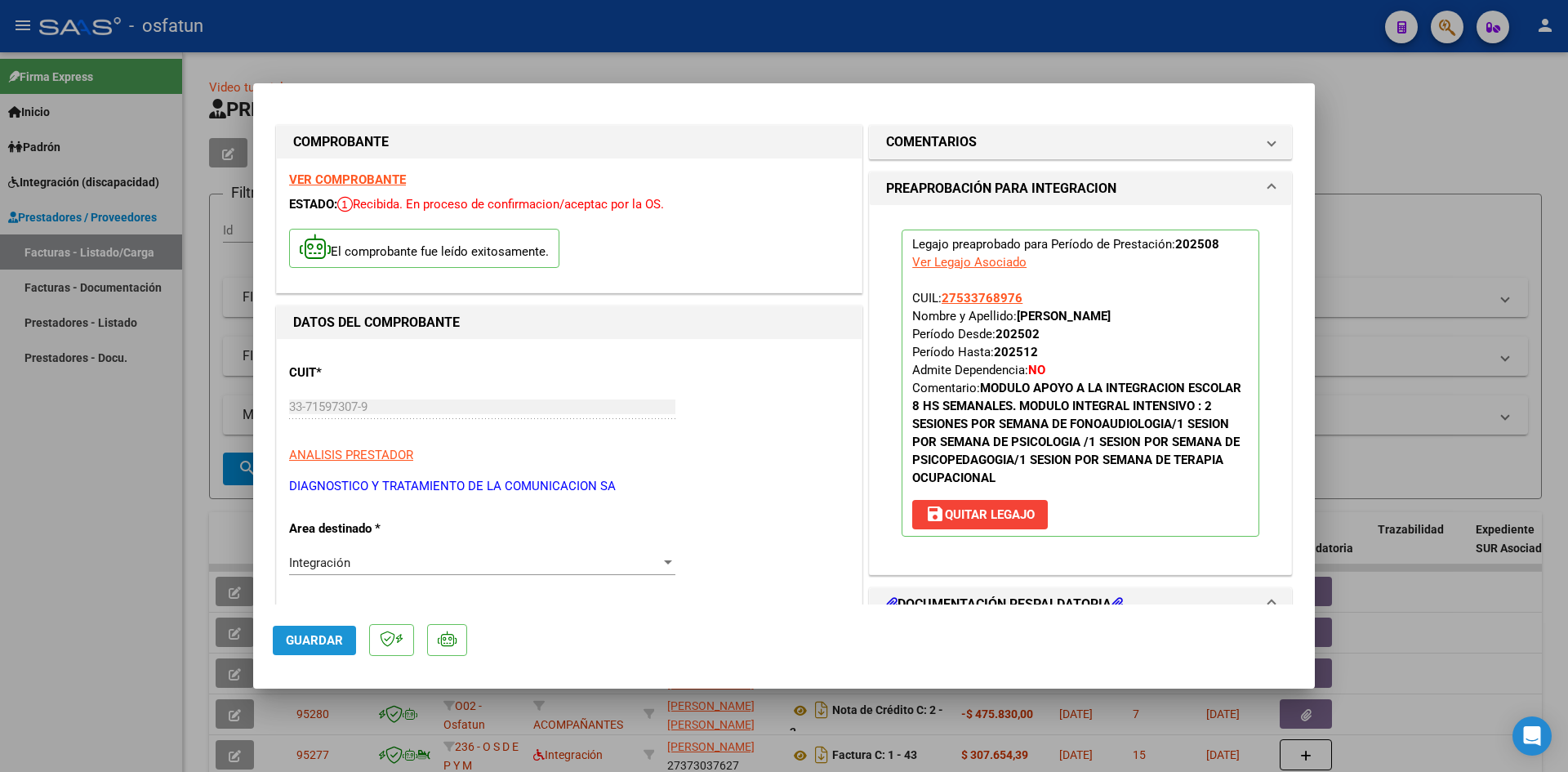
click at [317, 644] on span "Guardar" at bounding box center [315, 640] width 57 height 15
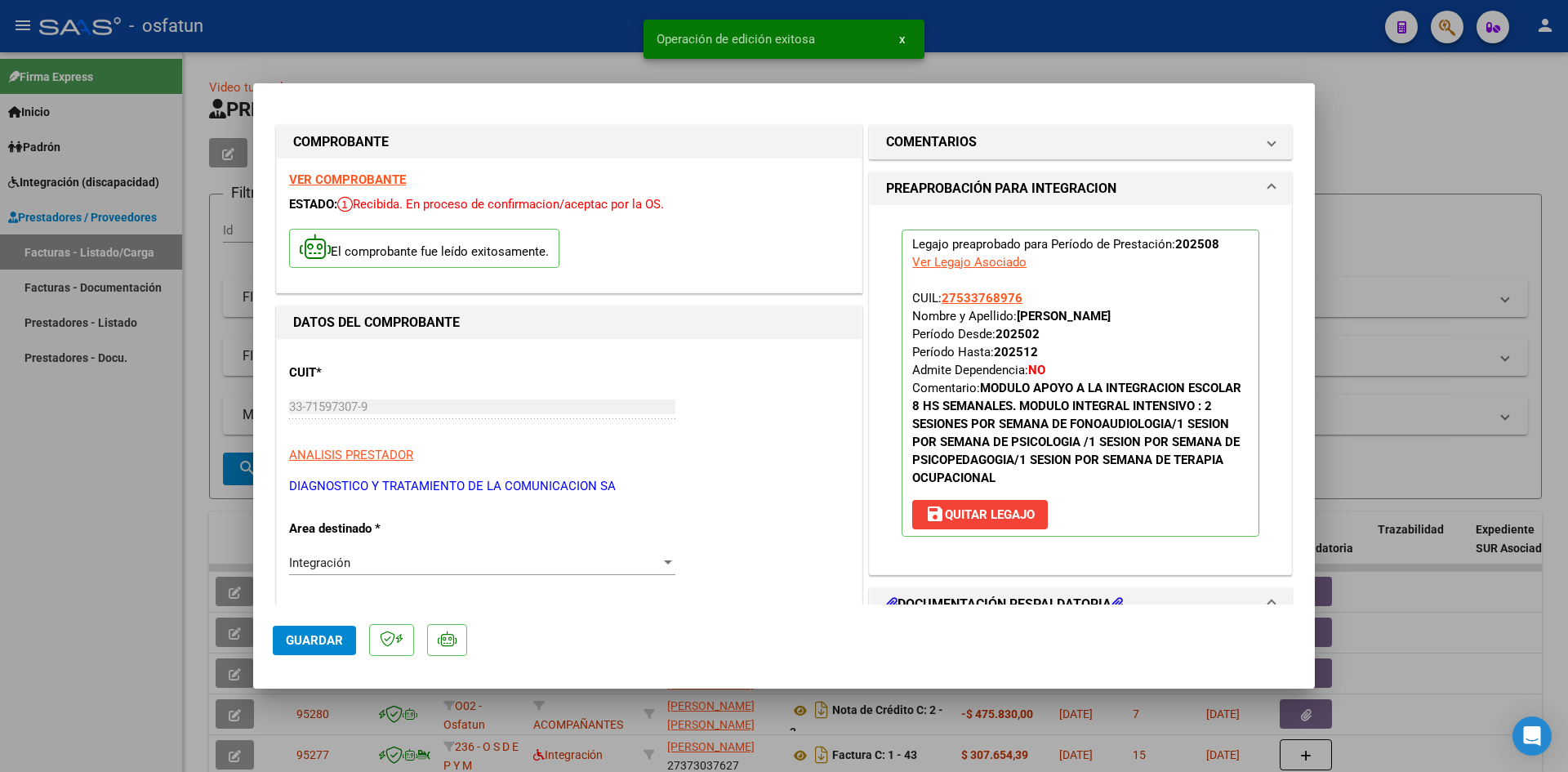
click at [1363, 95] on div at bounding box center [784, 386] width 1568 height 772
type input "$ 0,00"
